Goal: Transaction & Acquisition: Purchase product/service

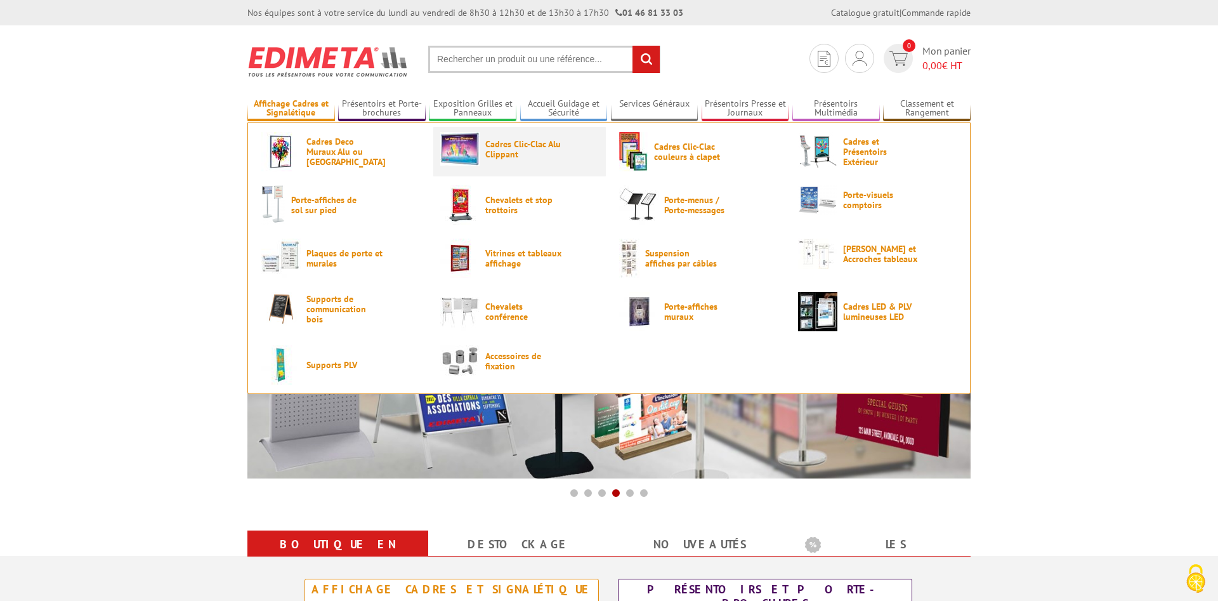
click at [480, 145] on link "Cadres Clic-Clac Alu Clippant" at bounding box center [519, 149] width 159 height 34
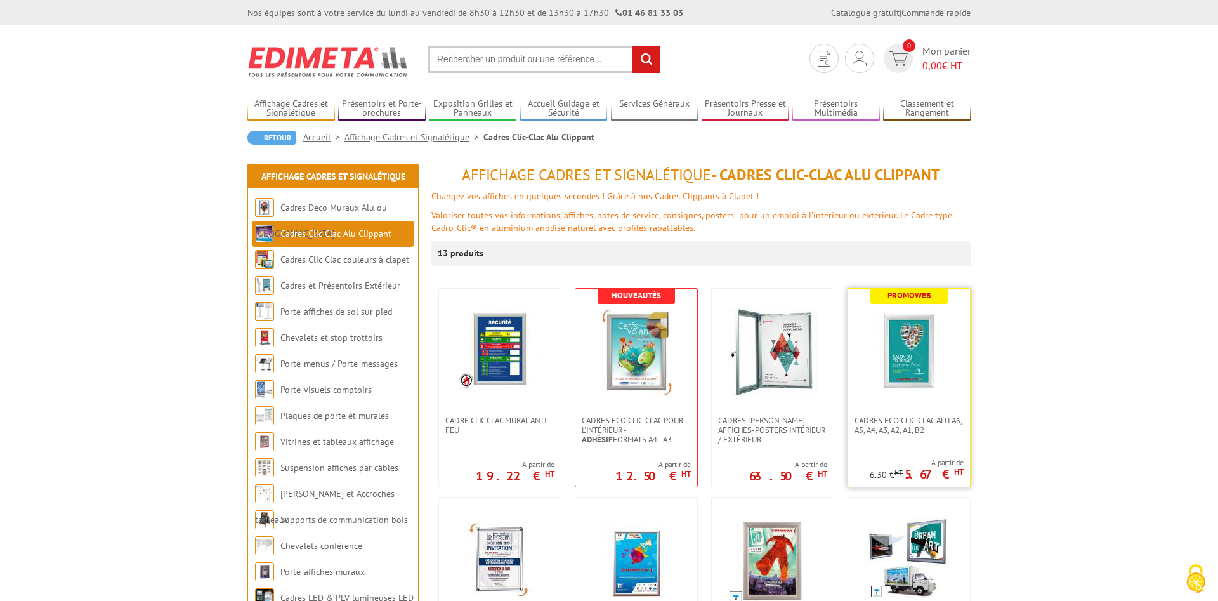
click at [911, 362] on img at bounding box center [908, 352] width 89 height 89
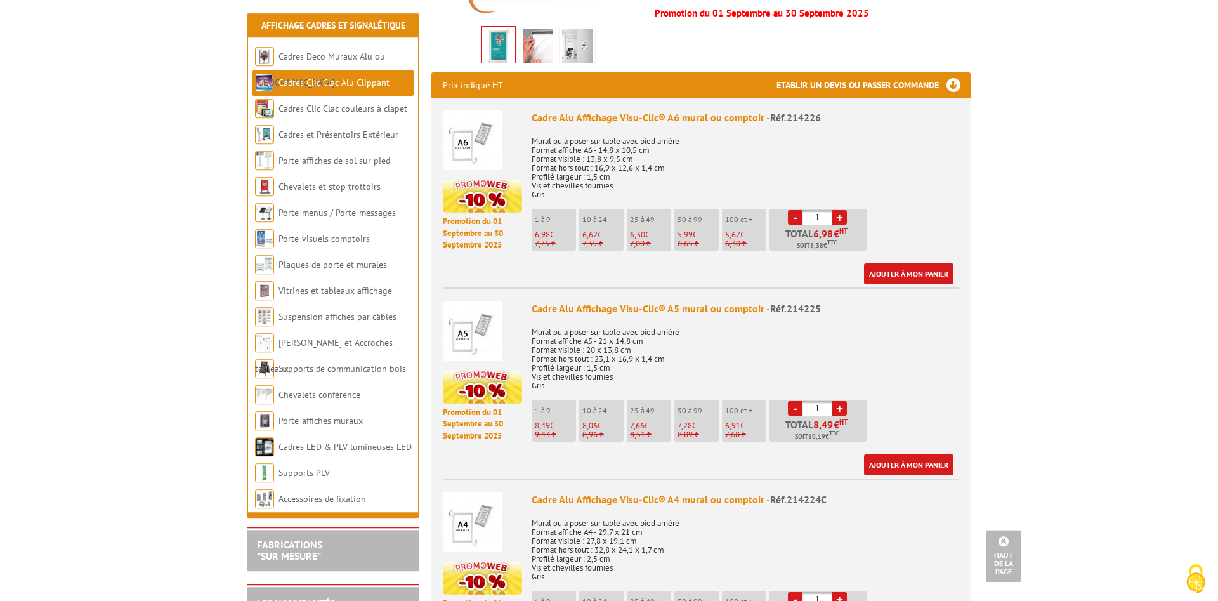
scroll to position [453, 0]
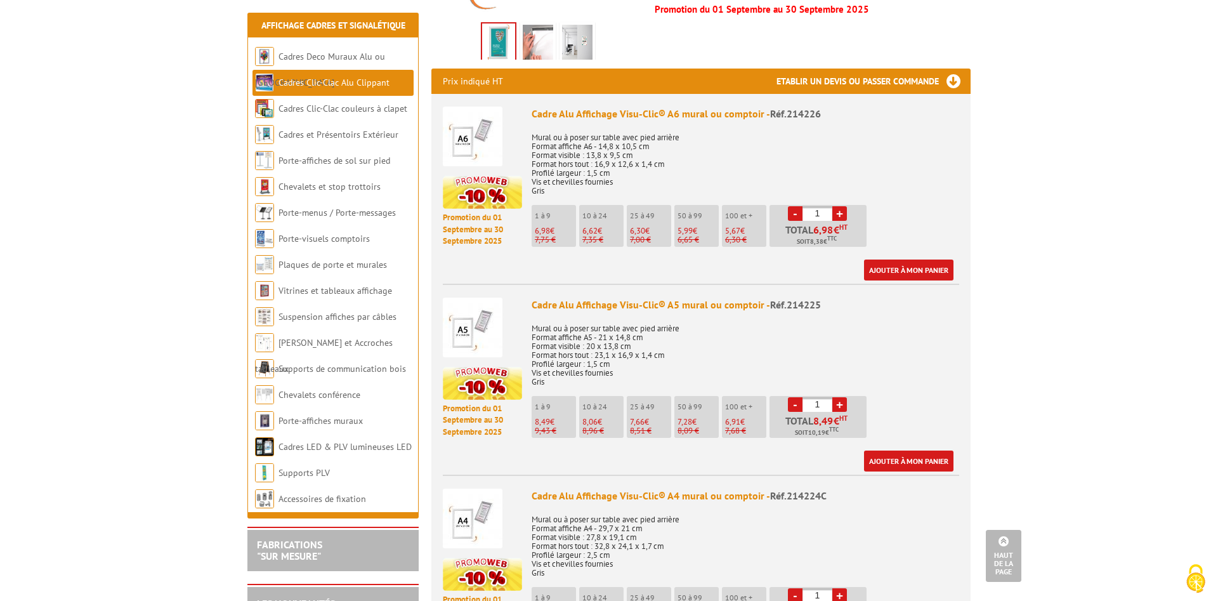
click at [839, 397] on link "+" at bounding box center [839, 404] width 15 height 15
click at [838, 397] on link "+" at bounding box center [839, 404] width 15 height 15
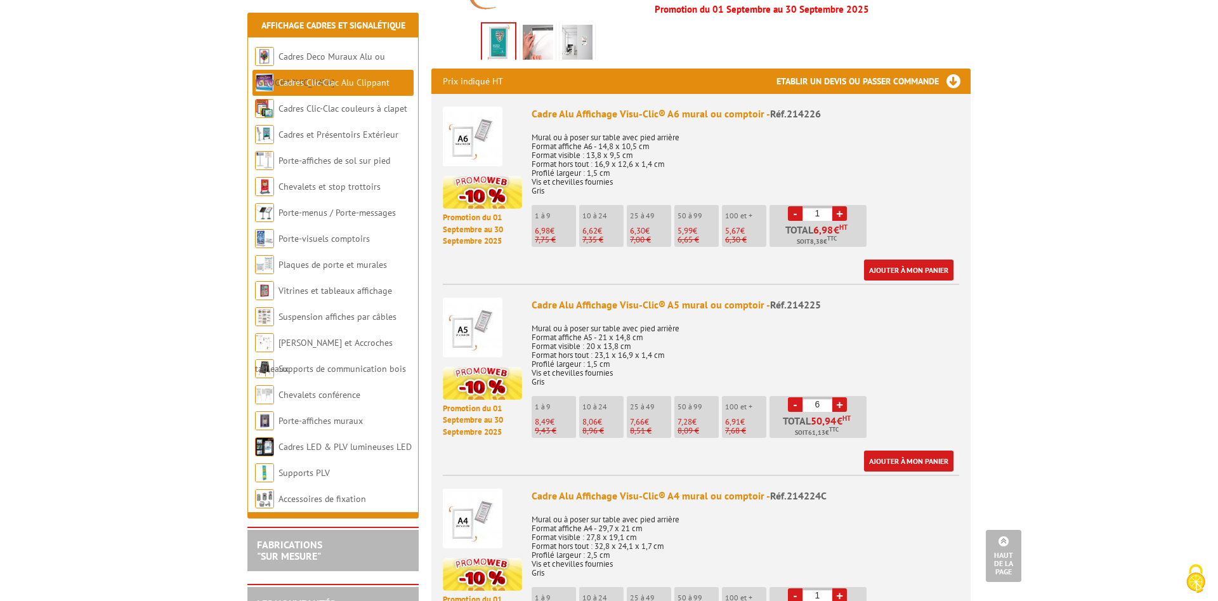
click at [838, 397] on link "+" at bounding box center [839, 404] width 15 height 15
click at [837, 397] on link "+" at bounding box center [839, 404] width 15 height 15
click at [834, 397] on link "+" at bounding box center [839, 404] width 15 height 15
click at [838, 397] on link "+" at bounding box center [839, 404] width 15 height 15
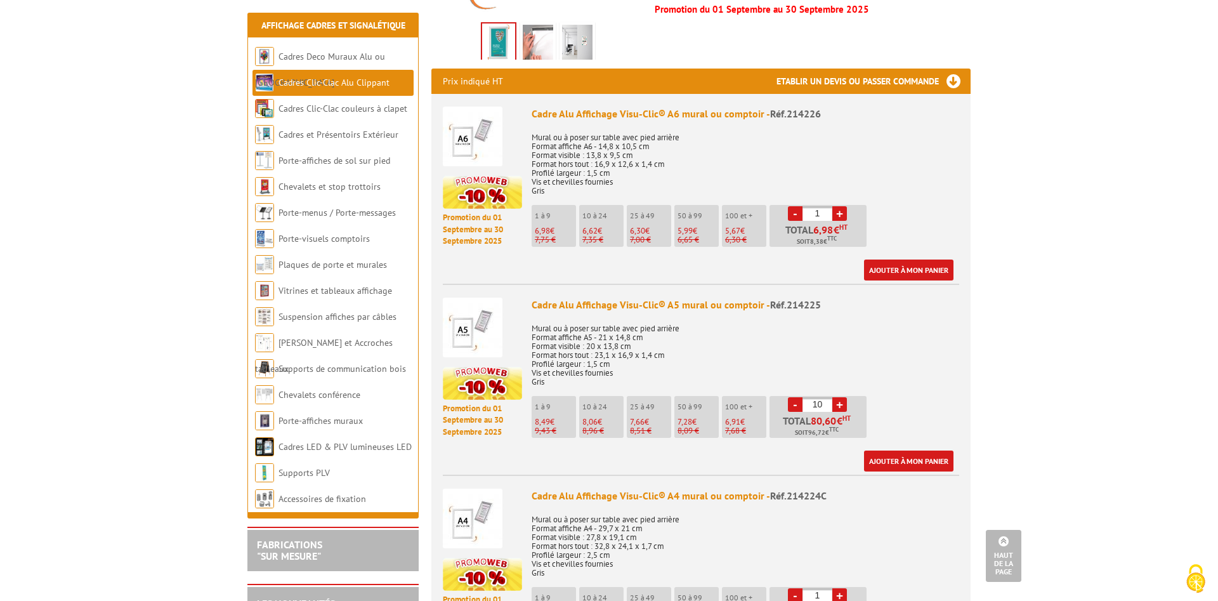
type input "11"
click at [930, 450] on link "Ajouter à mon panier" at bounding box center [908, 460] width 89 height 21
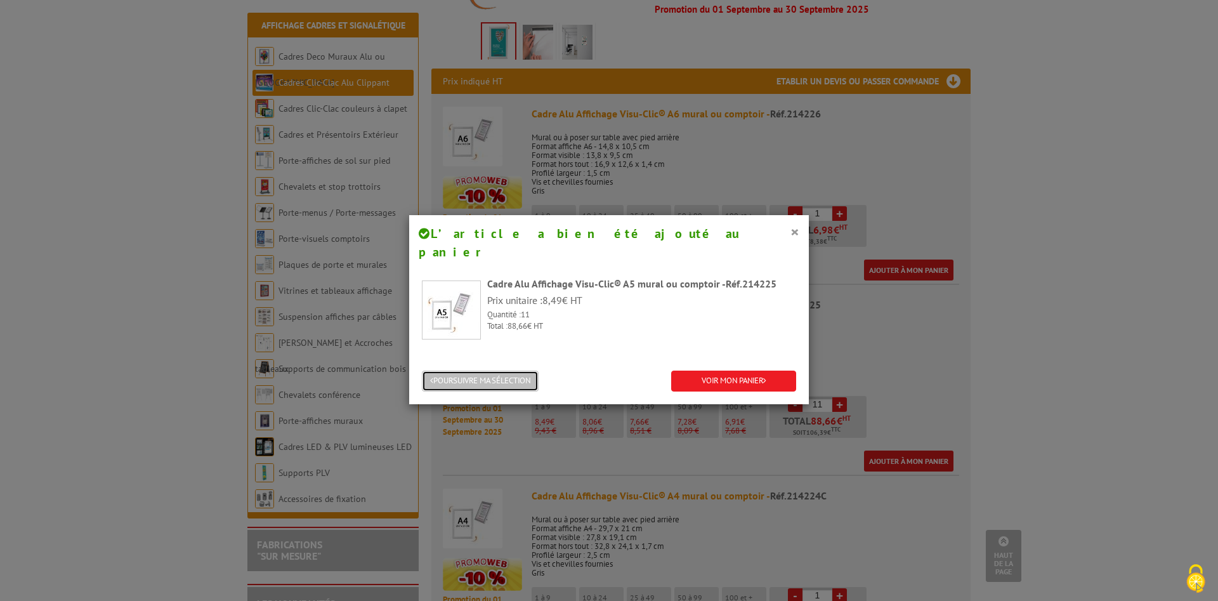
click at [495, 370] on button "POURSUIVRE MA SÉLECTION" at bounding box center [480, 380] width 117 height 21
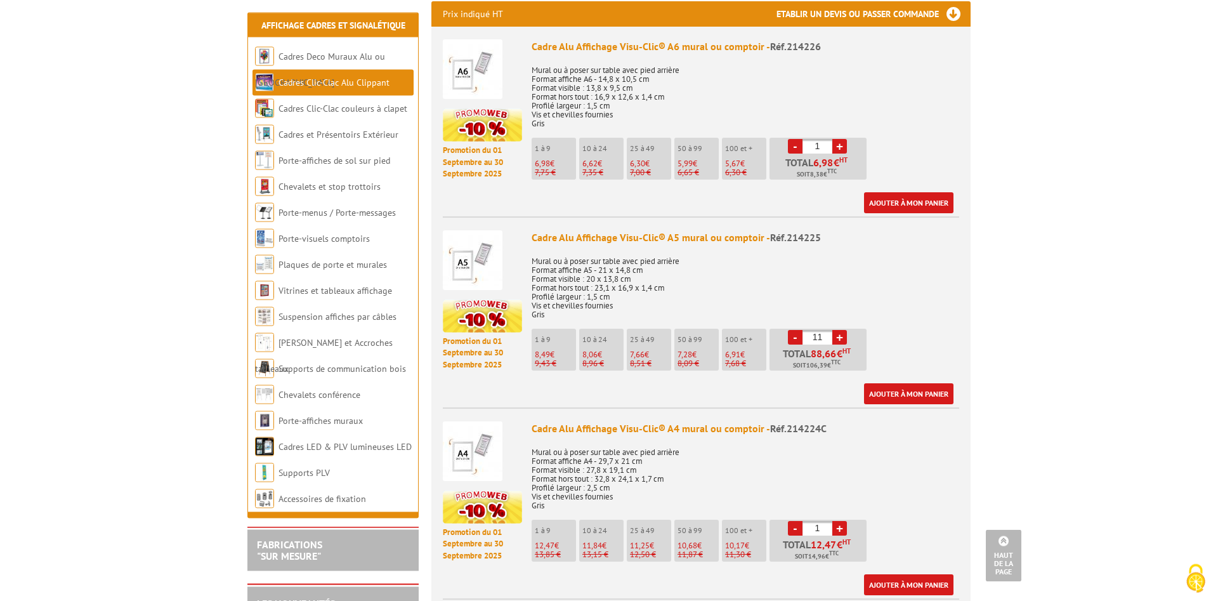
scroll to position [582, 0]
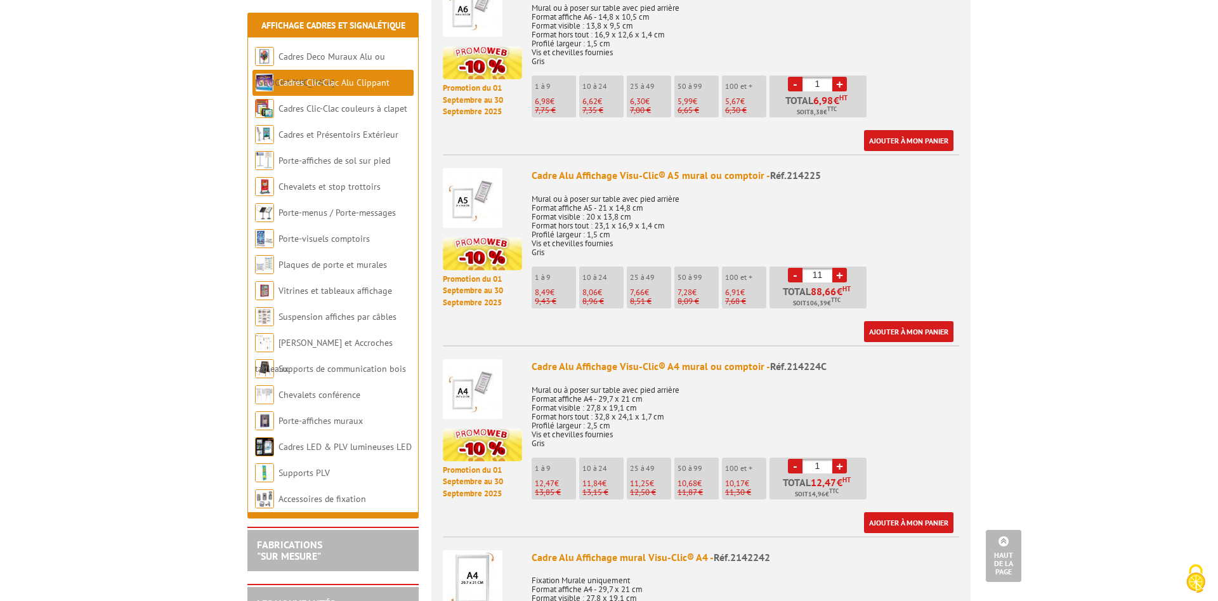
click at [841, 459] on link "+" at bounding box center [839, 466] width 15 height 15
click at [897, 512] on link "Ajouter à mon panier" at bounding box center [908, 522] width 89 height 21
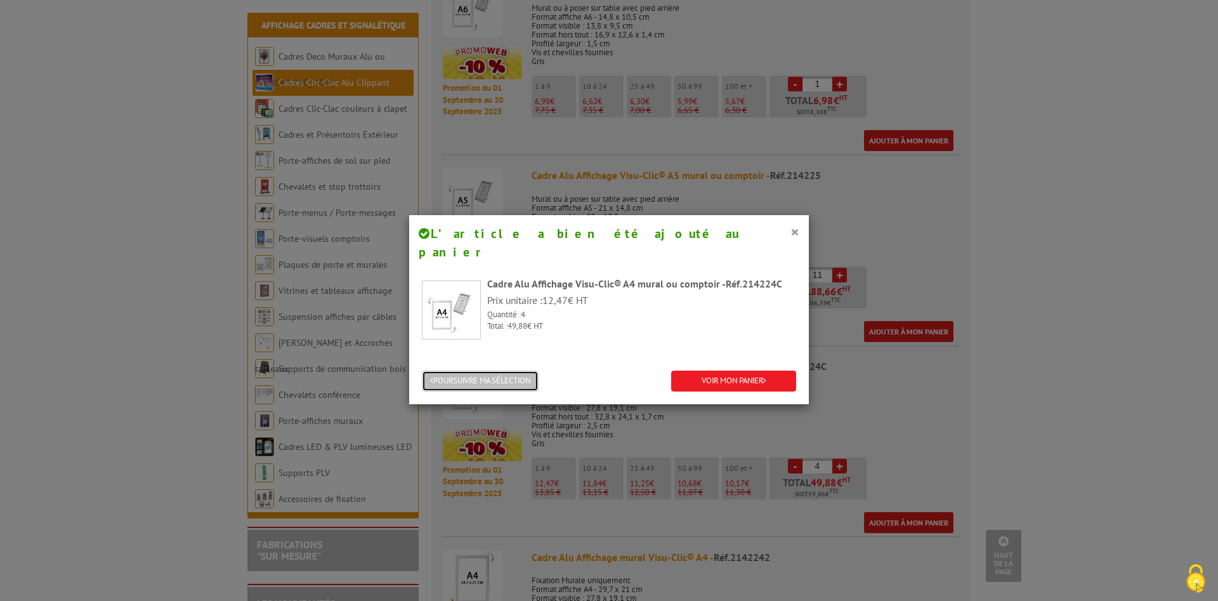
click at [478, 370] on button "POURSUIVRE MA SÉLECTION" at bounding box center [480, 380] width 117 height 21
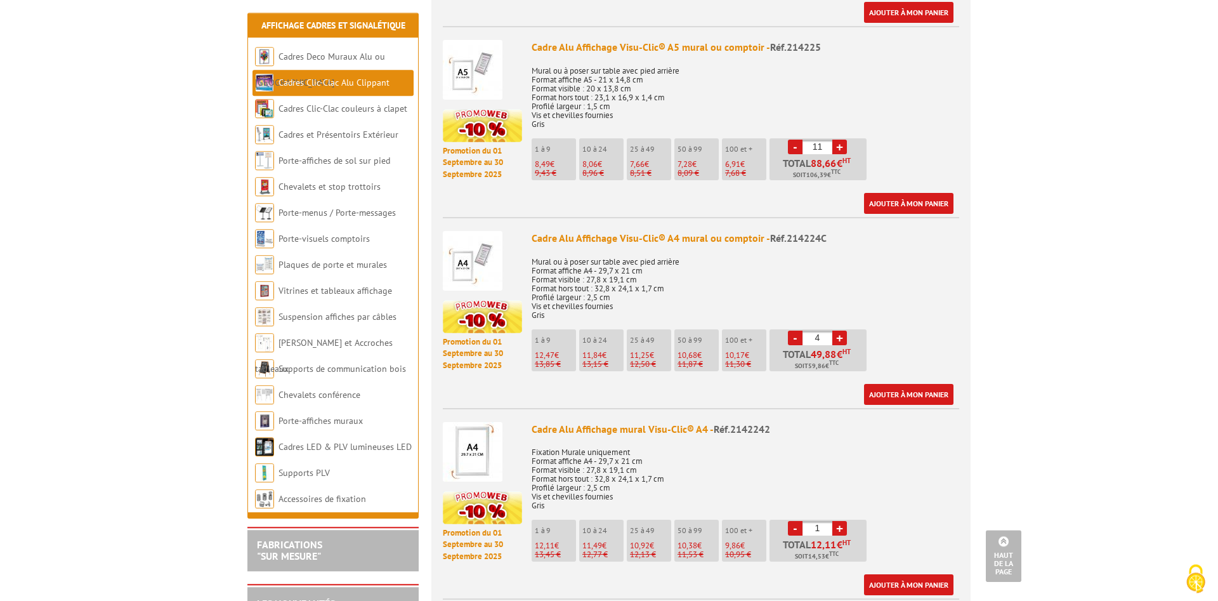
scroll to position [712, 0]
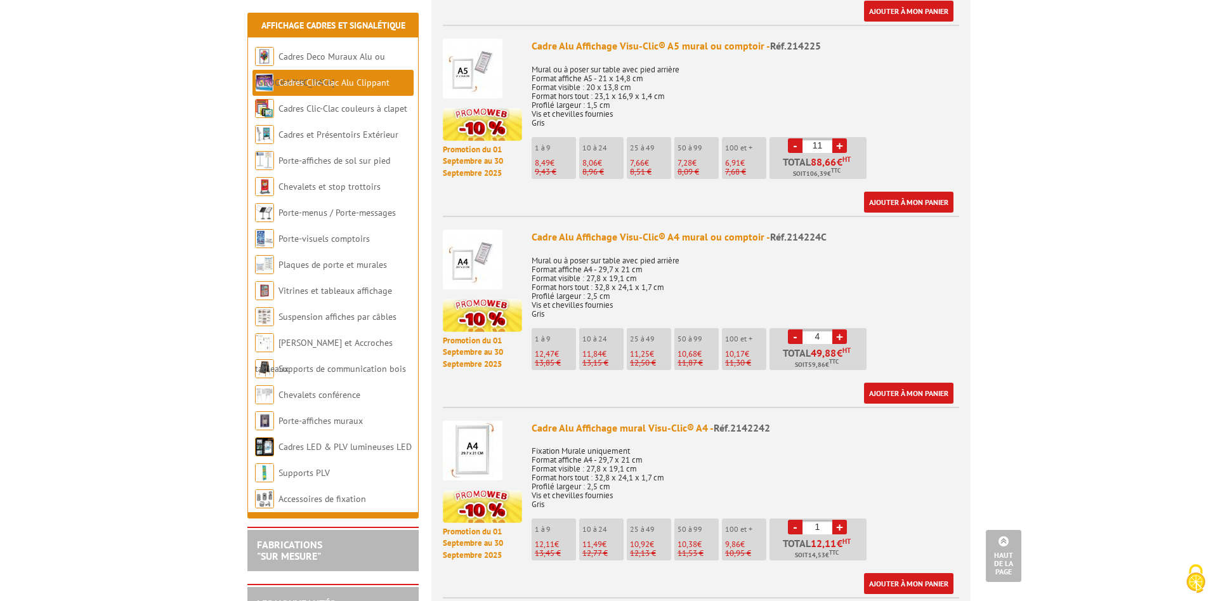
click at [790, 329] on link "-" at bounding box center [795, 336] width 15 height 15
type input "1"
click at [790, 329] on link "-" at bounding box center [795, 336] width 15 height 15
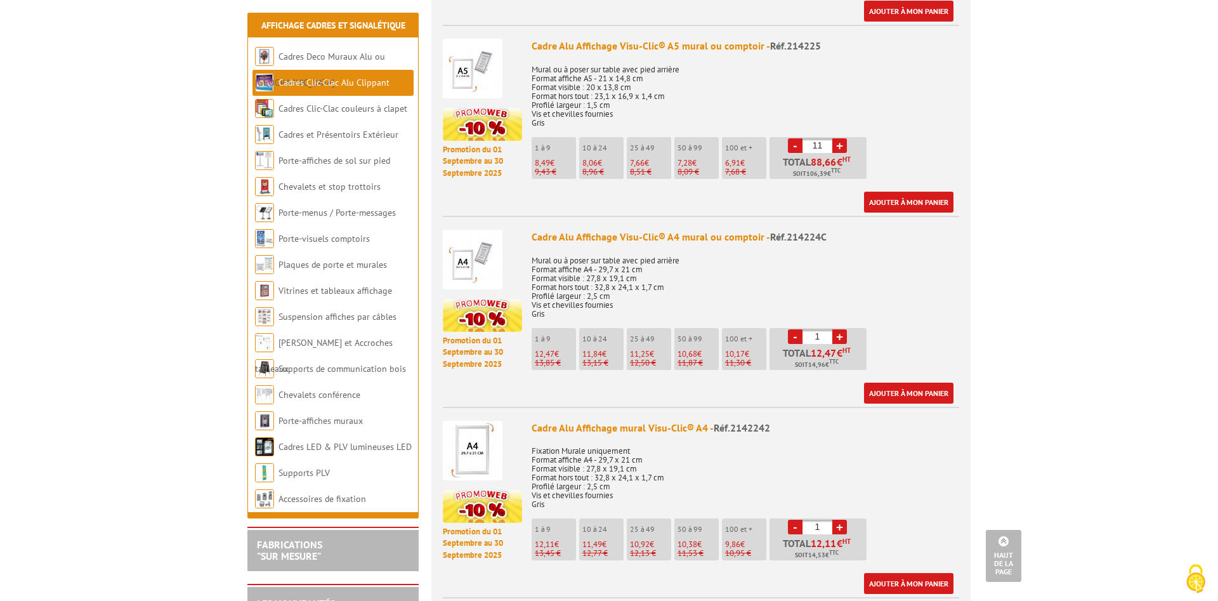
click at [792, 329] on link "-" at bounding box center [795, 336] width 15 height 15
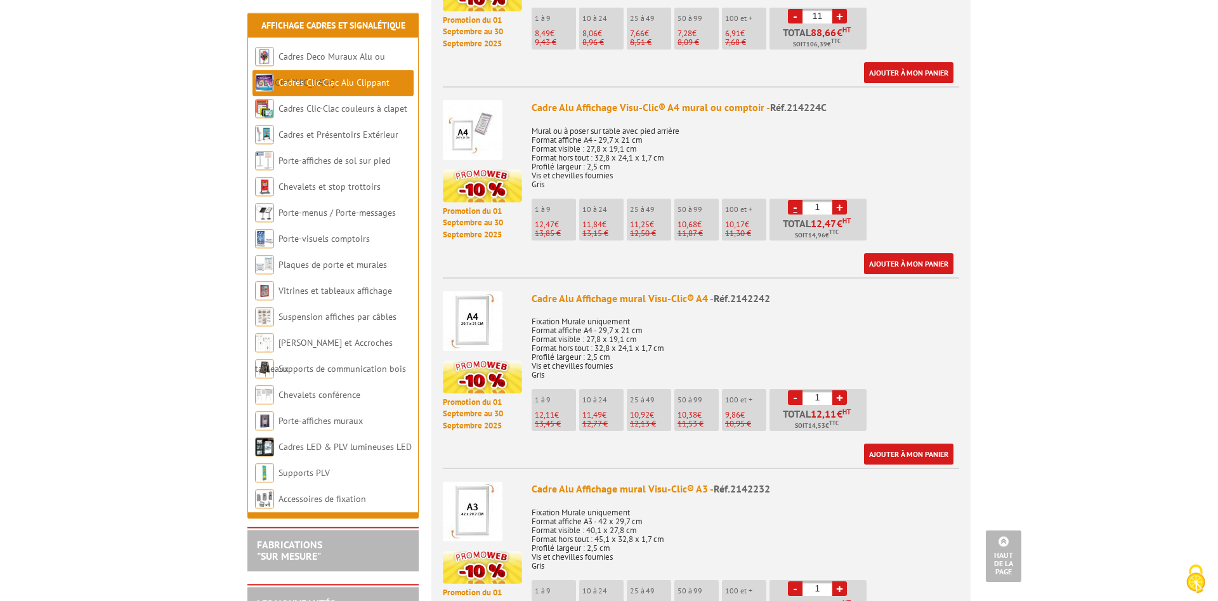
scroll to position [906, 0]
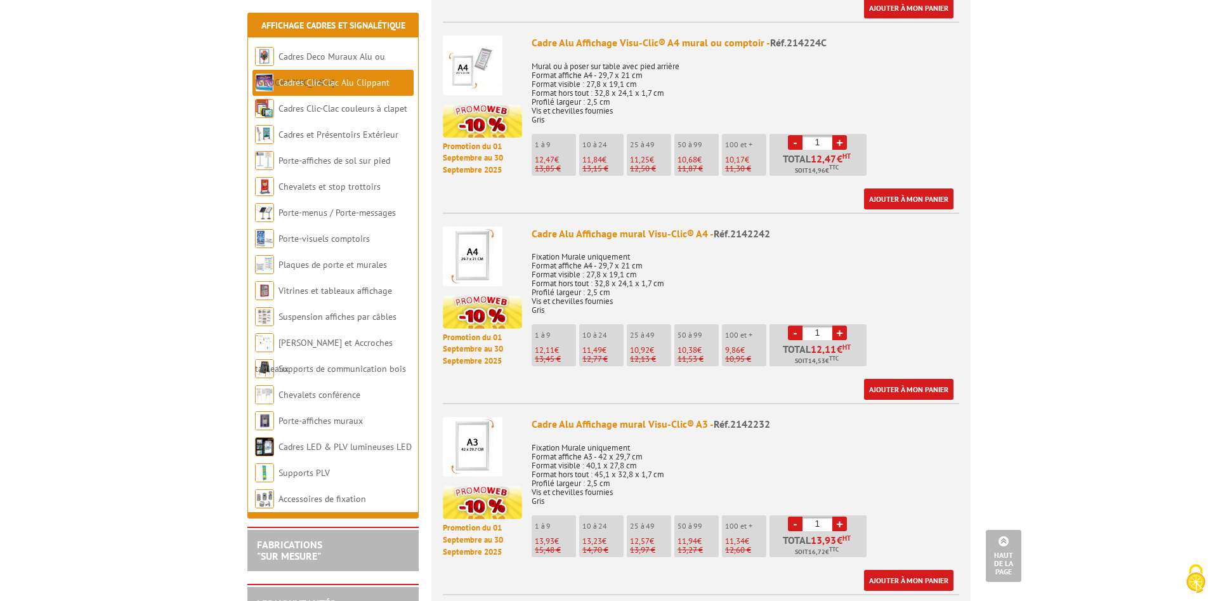
click at [797, 325] on link "-" at bounding box center [795, 332] width 15 height 15
click at [843, 516] on link "+" at bounding box center [839, 523] width 15 height 15
click at [797, 516] on link "-" at bounding box center [795, 523] width 15 height 15
type input "1"
click at [898, 570] on link "Ajouter à mon panier" at bounding box center [908, 580] width 89 height 21
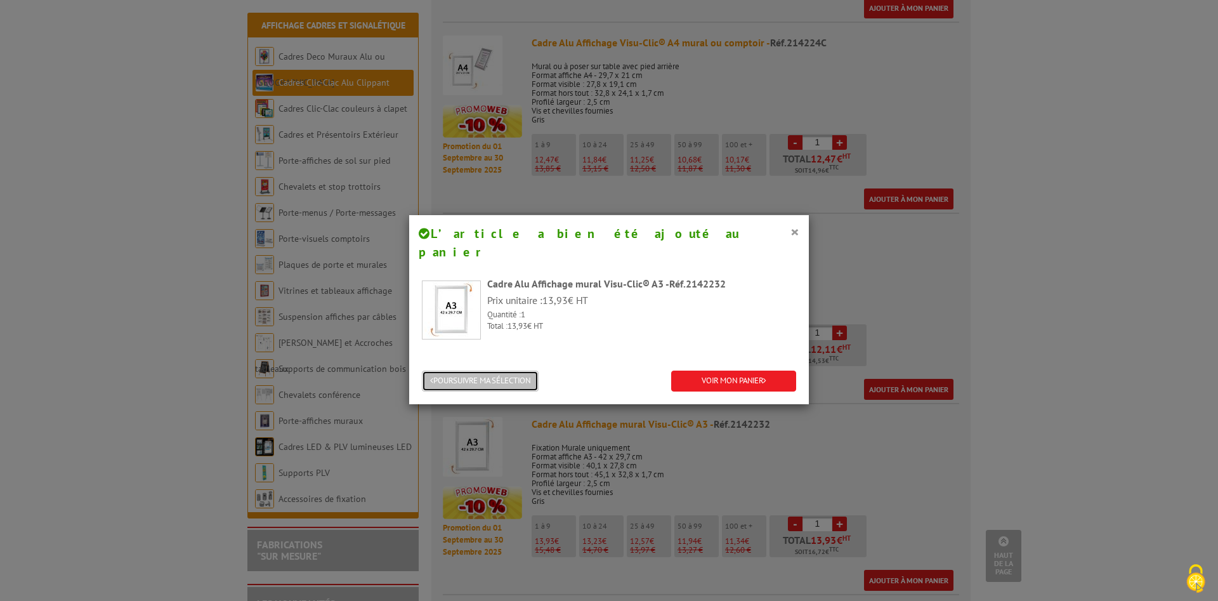
click at [488, 370] on button "POURSUIVRE MA SÉLECTION" at bounding box center [480, 380] width 117 height 21
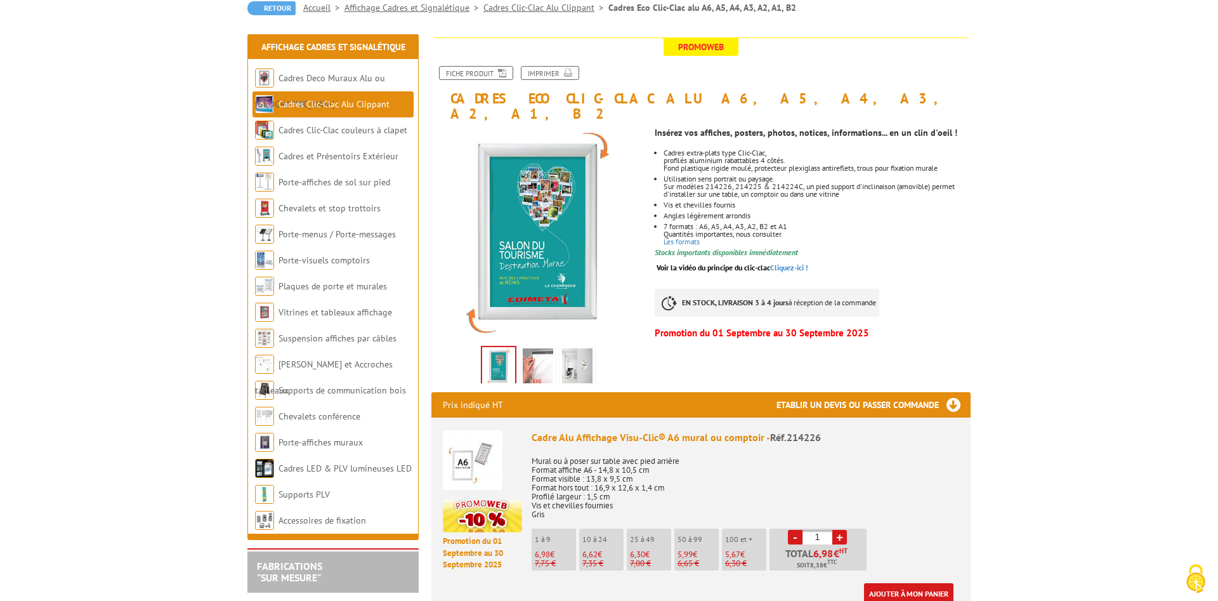
scroll to position [0, 0]
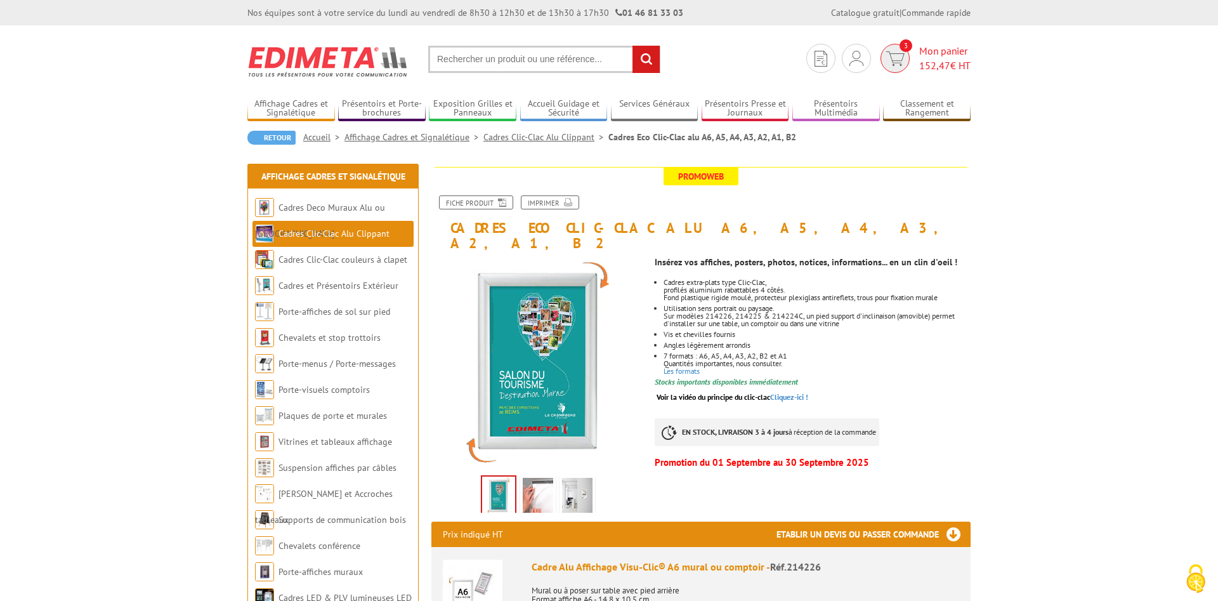
click at [901, 51] on img at bounding box center [895, 58] width 18 height 15
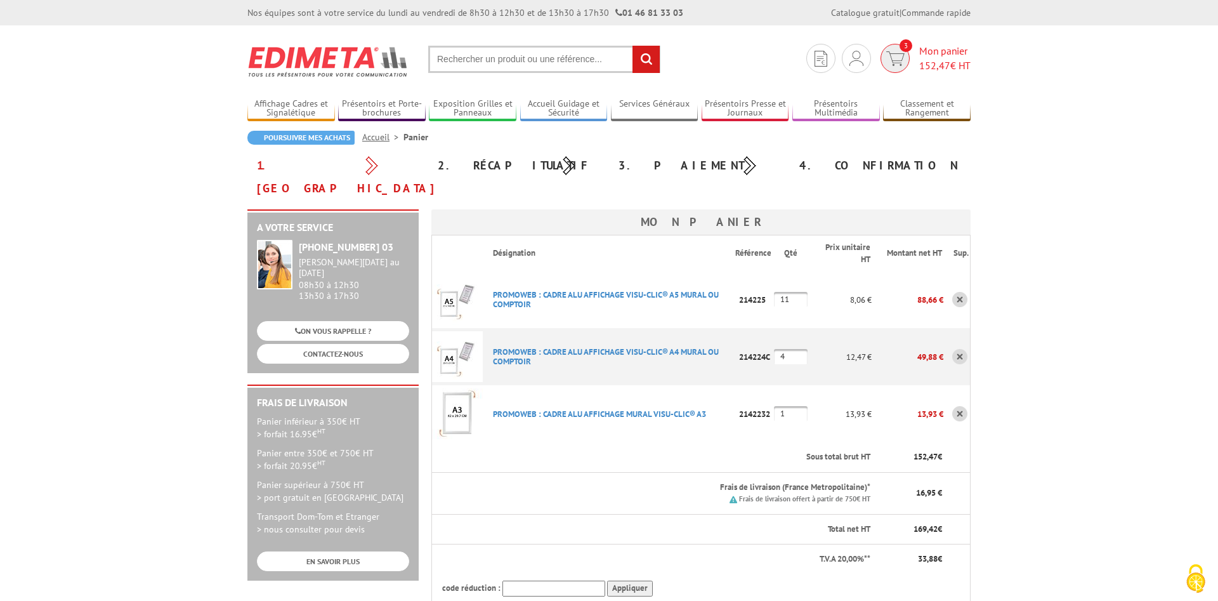
click at [899, 60] on img at bounding box center [895, 58] width 18 height 15
click at [941, 50] on span "Mon panier 152,47 € HT" at bounding box center [944, 58] width 51 height 29
click at [897, 53] on img at bounding box center [895, 58] width 18 height 15
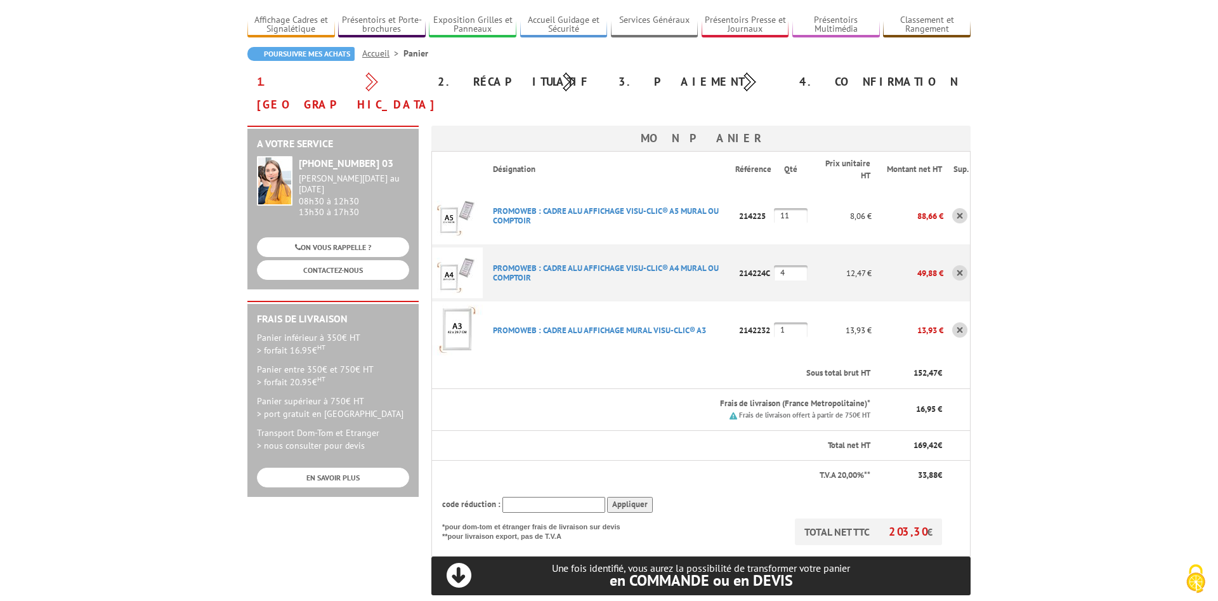
scroll to position [259, 0]
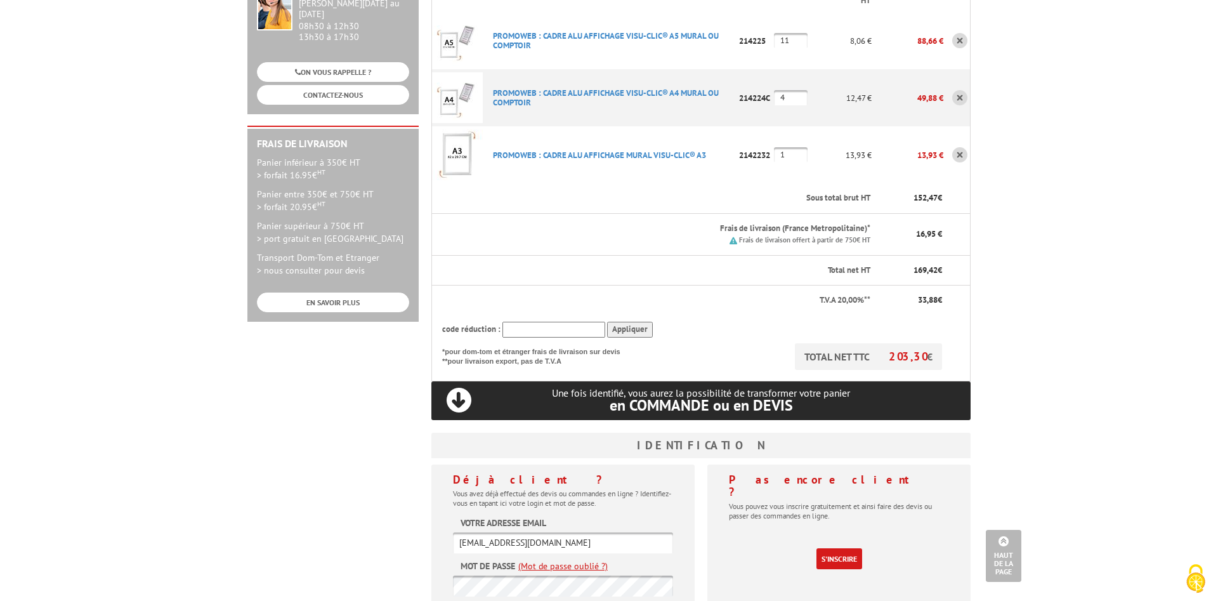
click at [554, 600] on input "Valider" at bounding box center [562, 613] width 37 height 21
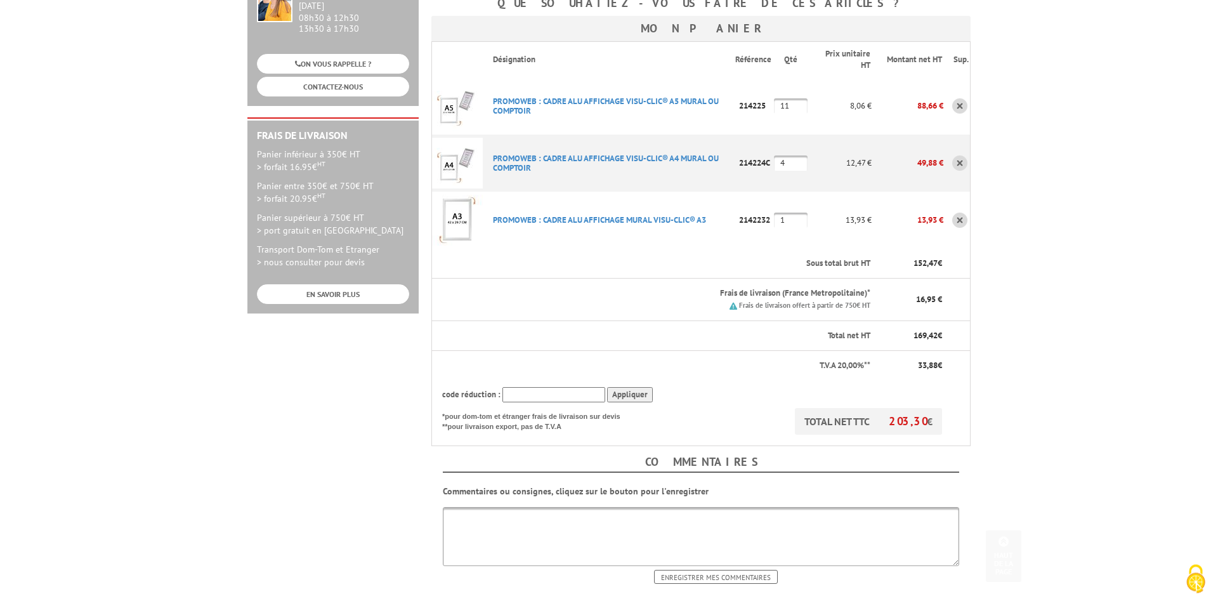
scroll to position [323, 0]
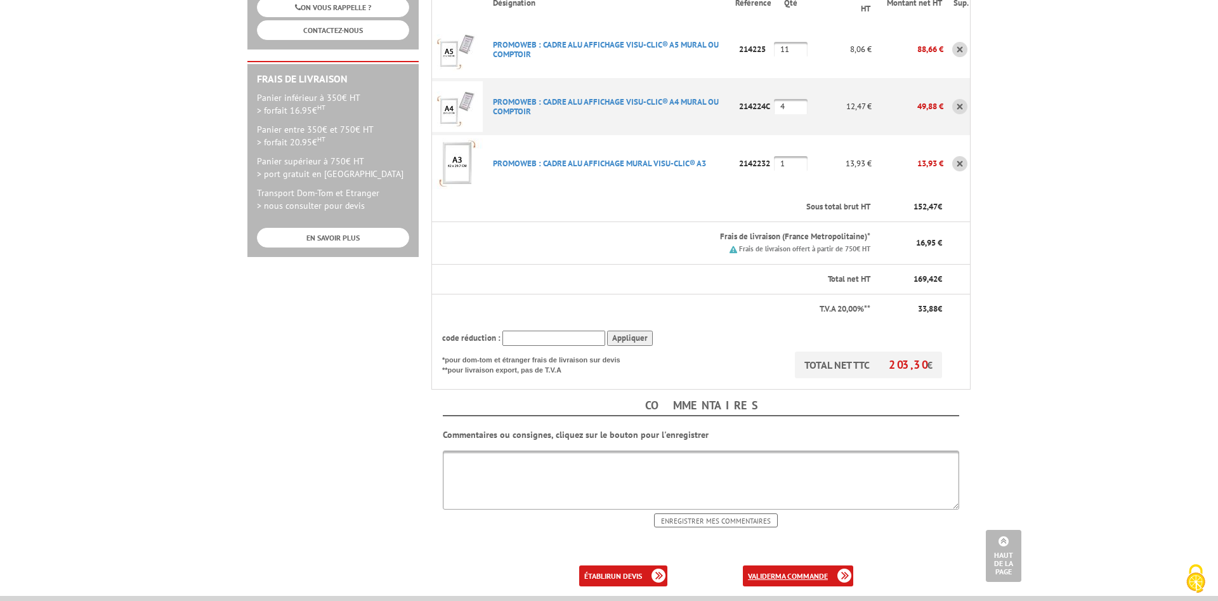
click at [803, 565] on link "valider ma commande" at bounding box center [798, 575] width 110 height 21
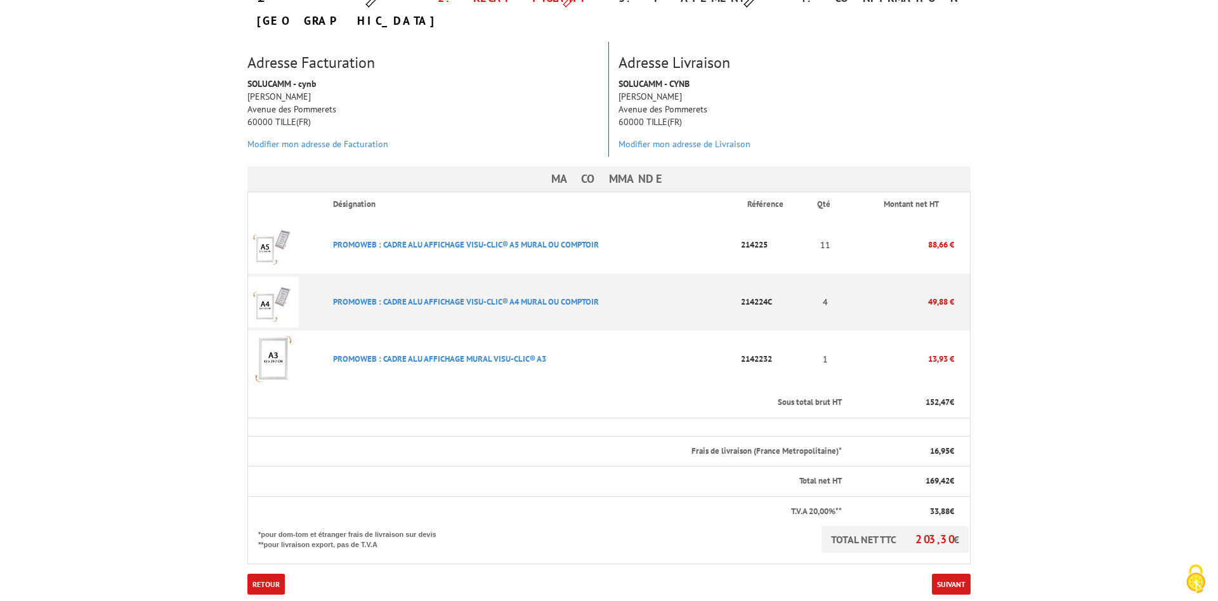
scroll to position [259, 0]
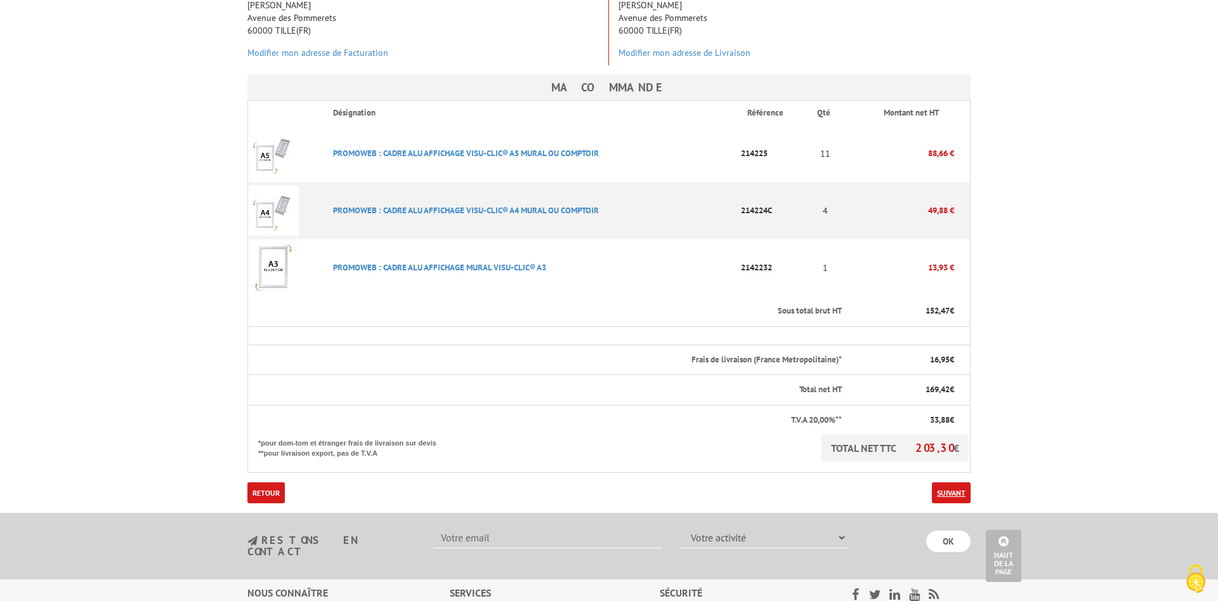
click at [952, 482] on link "Suivant" at bounding box center [951, 492] width 39 height 21
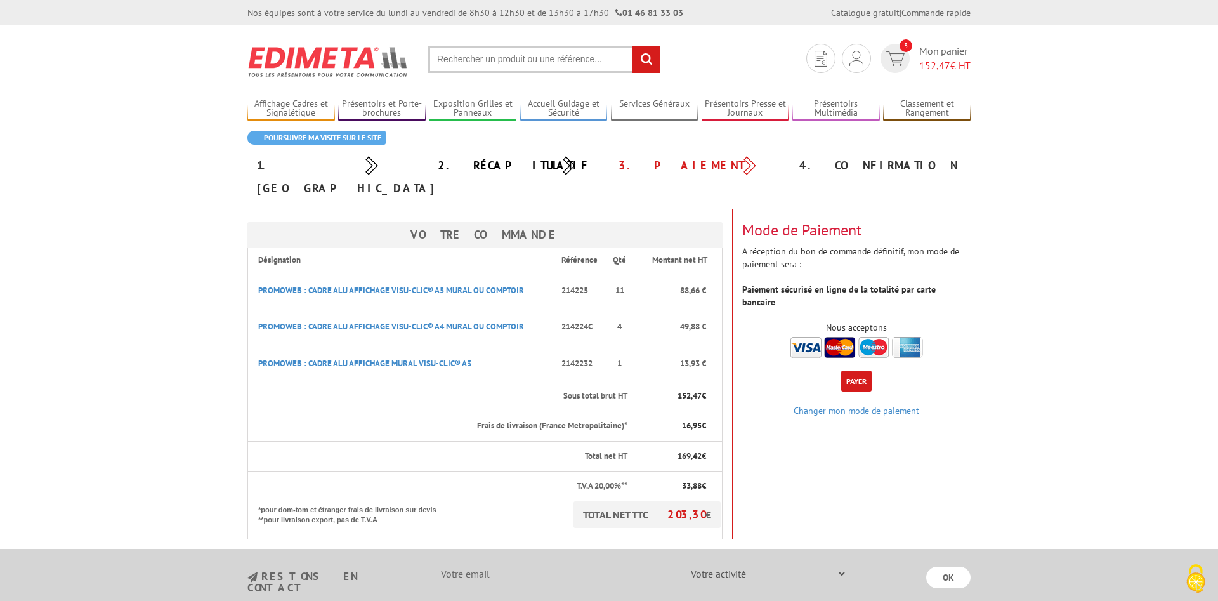
click at [860, 370] on button "Payer" at bounding box center [856, 380] width 30 height 21
